Goal: Find specific page/section

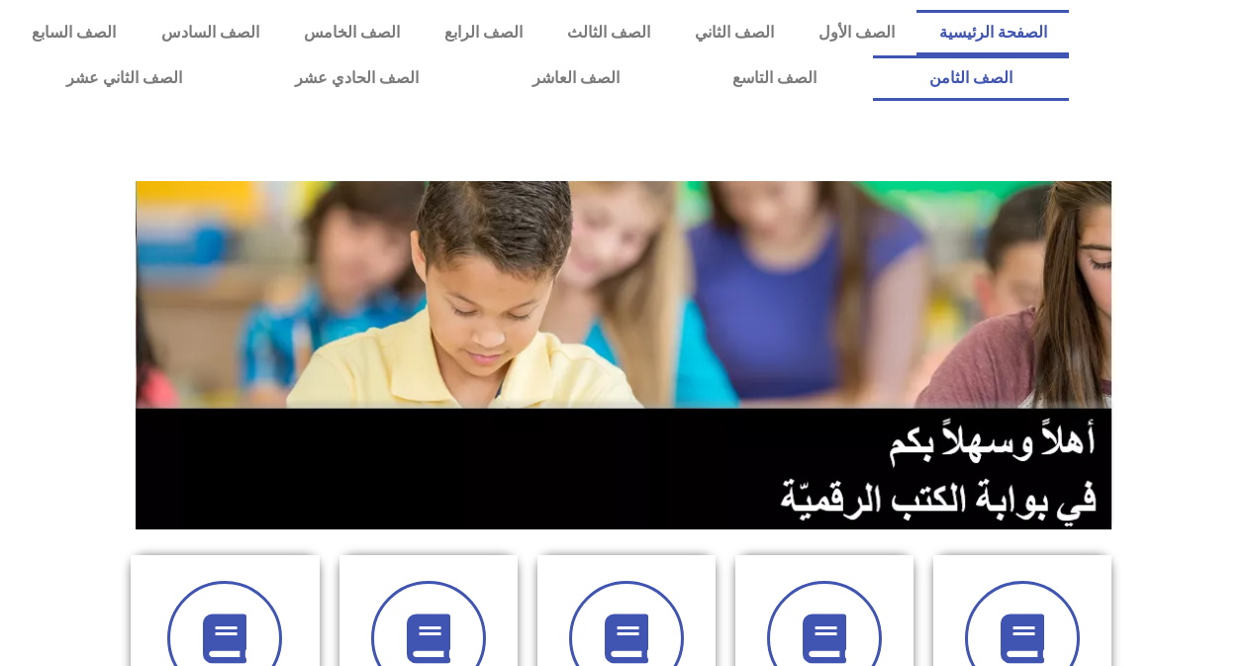
click at [873, 55] on link "الصف الثامن" at bounding box center [971, 78] width 196 height 46
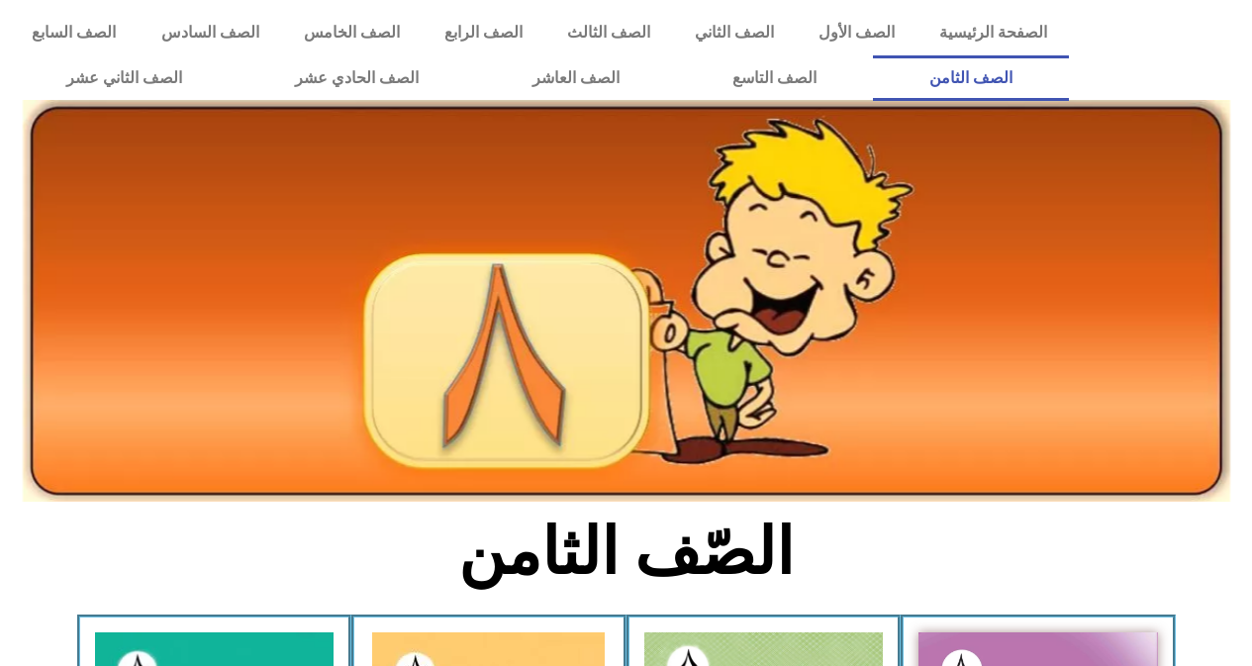
scroll to position [185, 0]
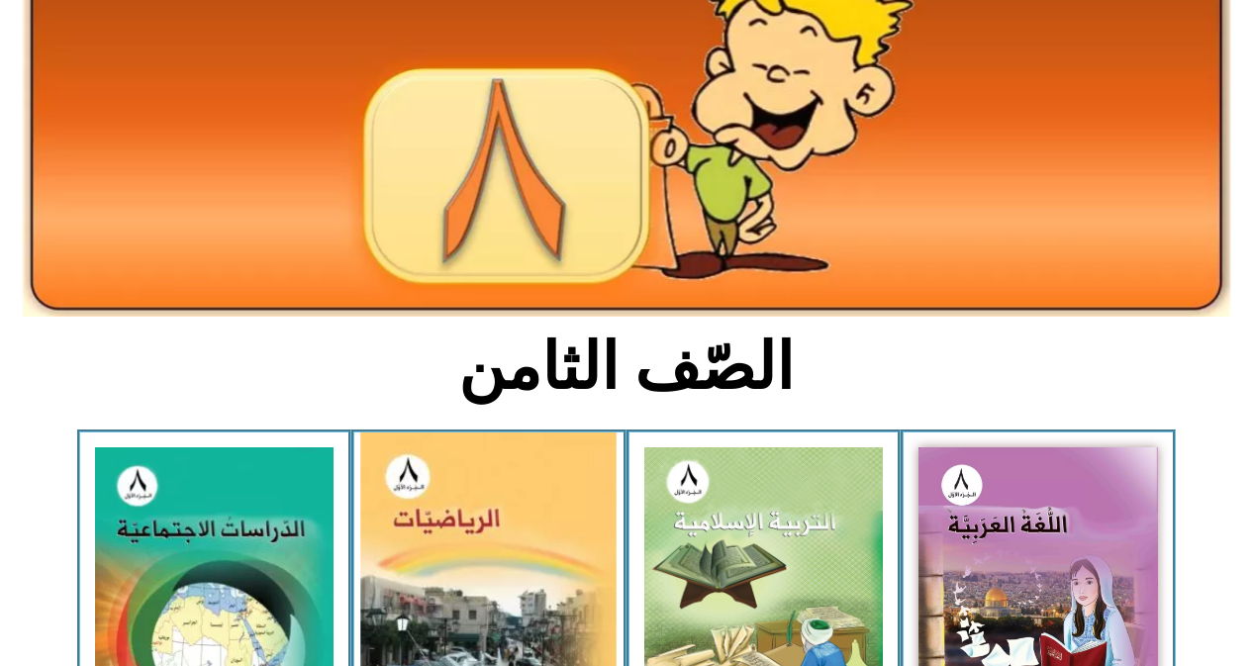
click at [504, 502] on img at bounding box center [489, 595] width 256 height 327
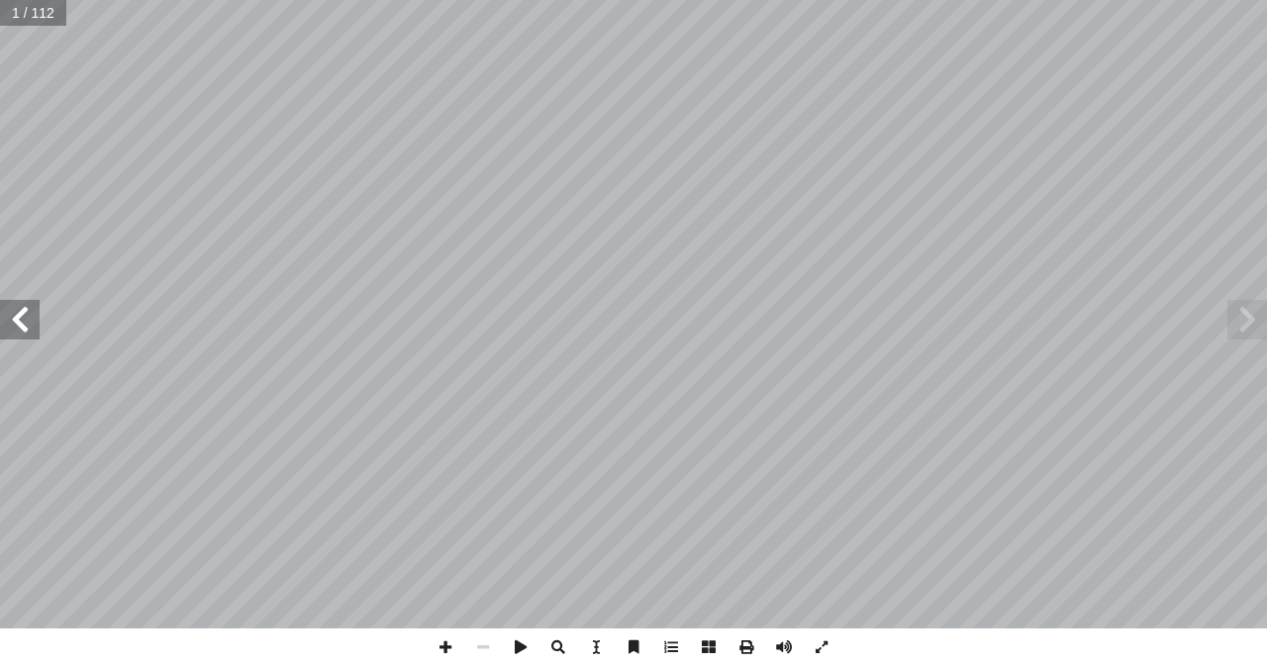
click at [22, 318] on span at bounding box center [20, 320] width 40 height 40
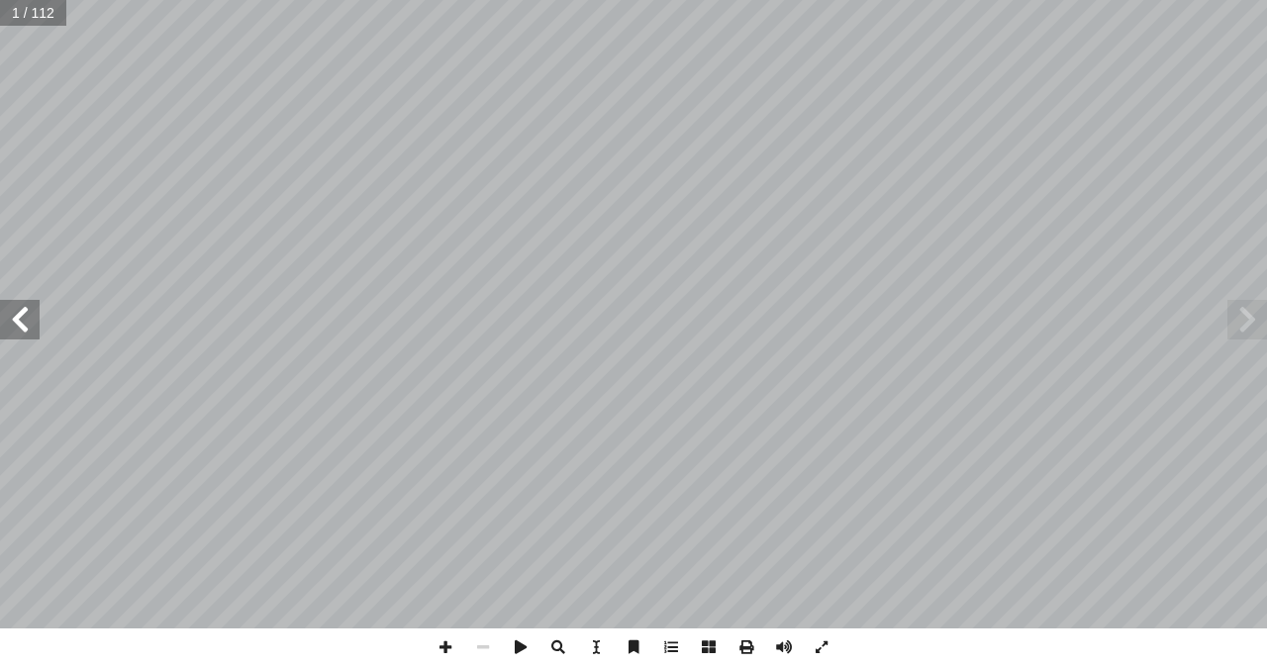
click at [22, 318] on span at bounding box center [20, 320] width 40 height 40
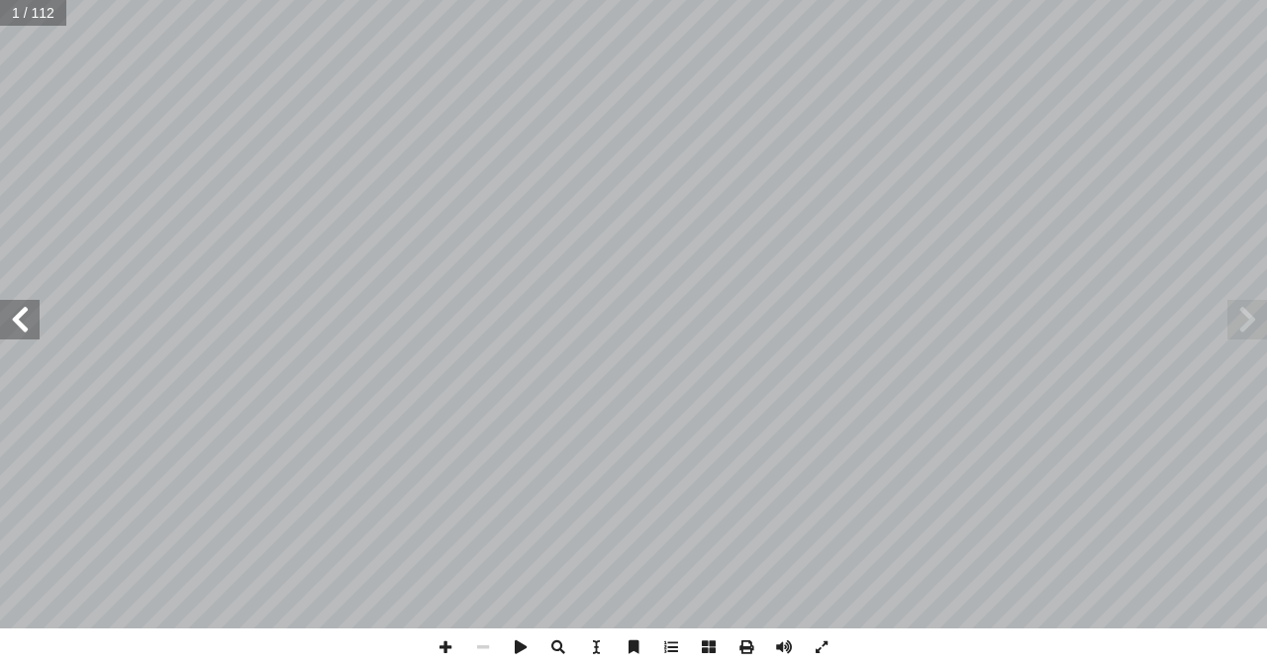
click at [22, 318] on span at bounding box center [20, 320] width 40 height 40
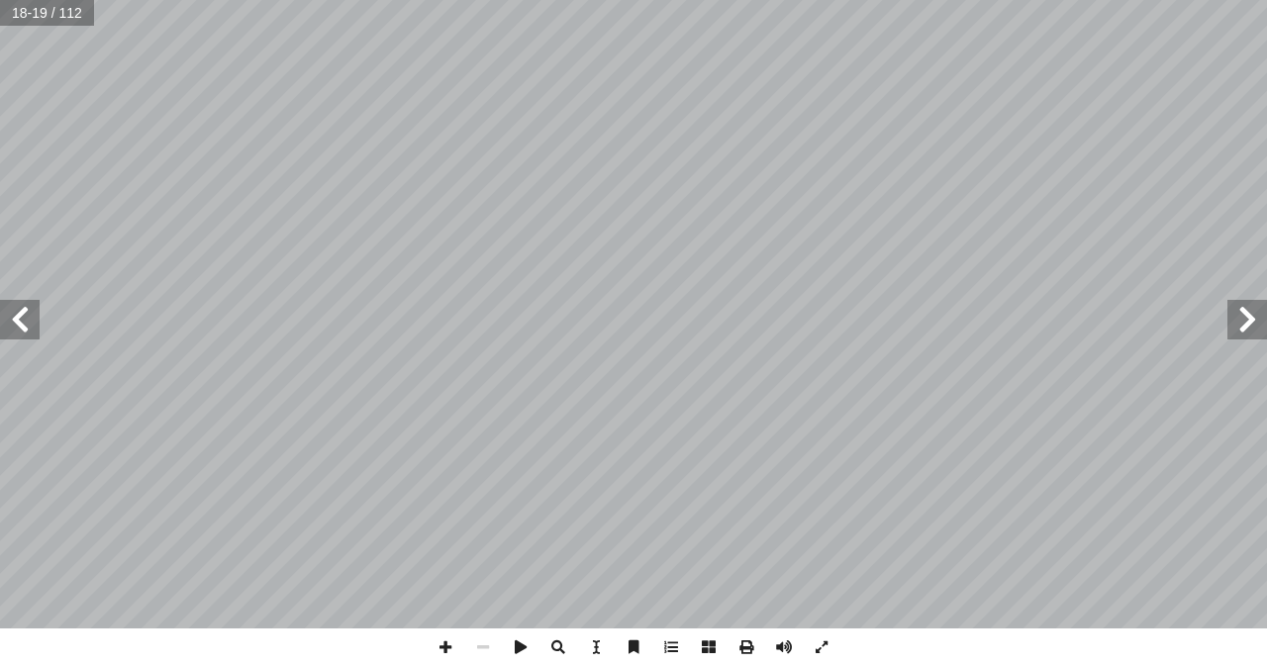
click at [11, 329] on span at bounding box center [20, 320] width 40 height 40
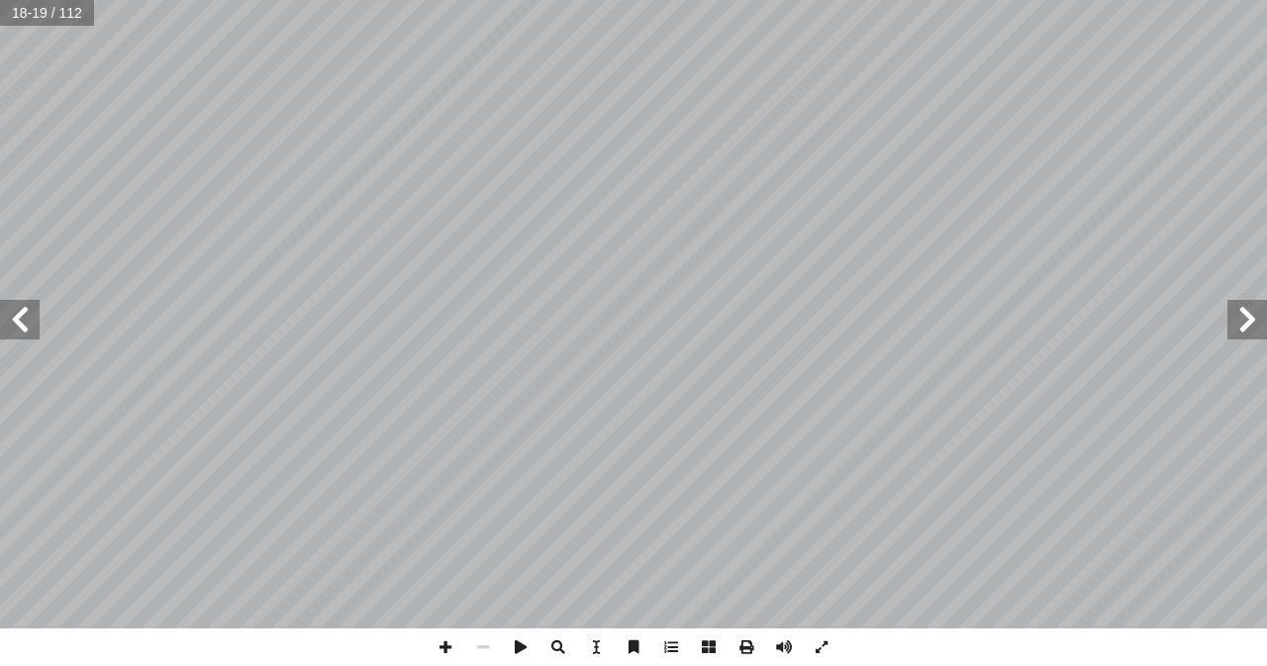
click at [11, 329] on span at bounding box center [20, 320] width 40 height 40
click at [439, 655] on span at bounding box center [446, 647] width 38 height 38
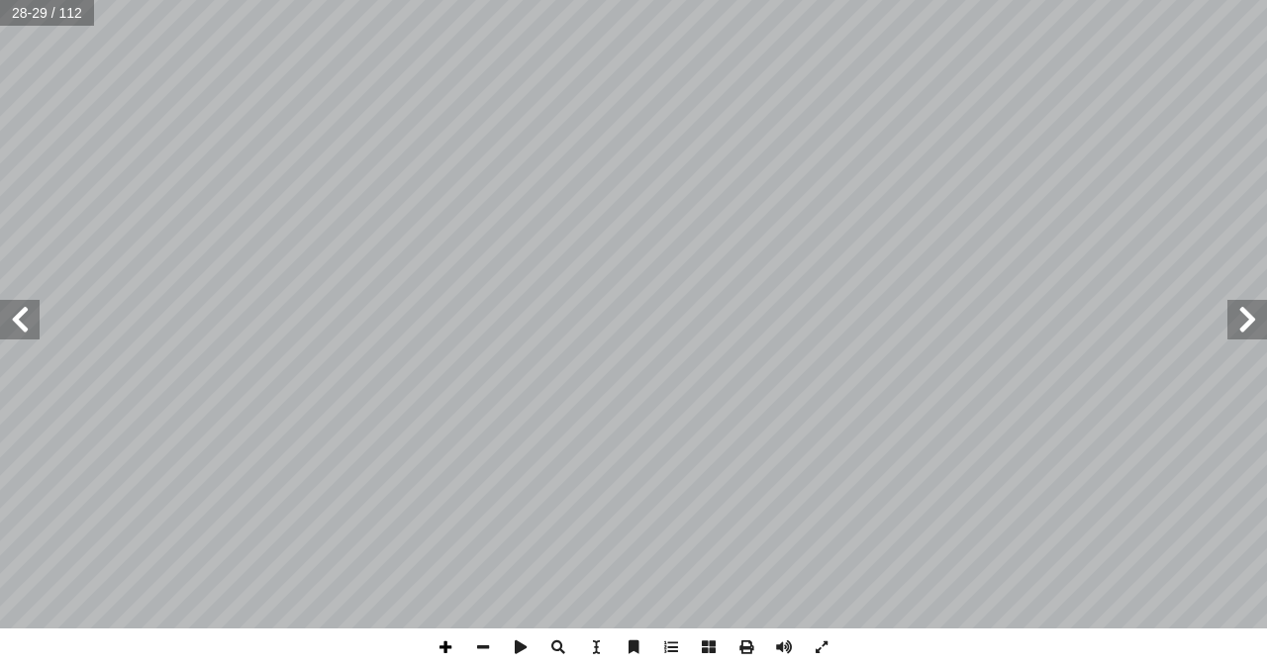
click at [433, 643] on span at bounding box center [446, 647] width 38 height 38
